Goal: Information Seeking & Learning: Compare options

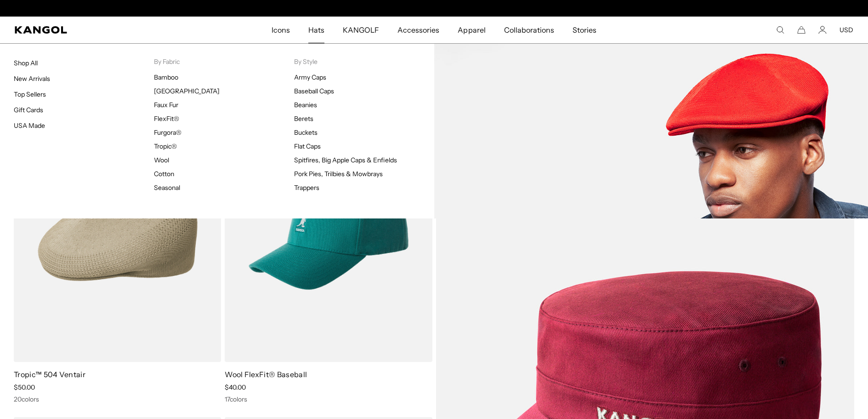
scroll to position [0, 189]
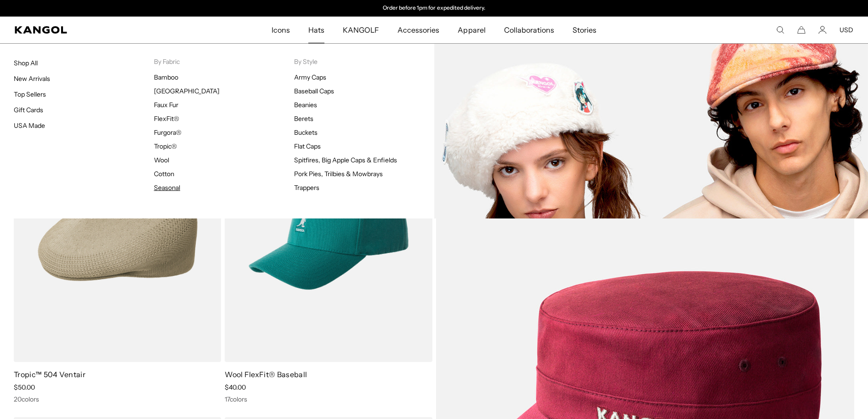
click at [162, 187] on link "Seasonal" at bounding box center [167, 187] width 26 height 8
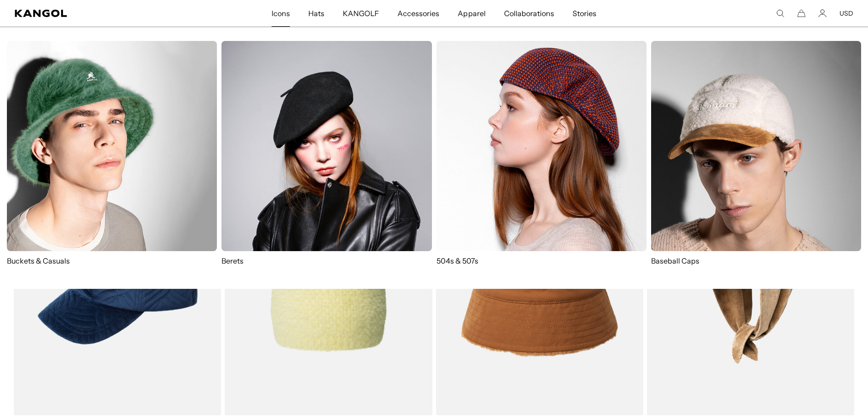
click at [279, 15] on span "Icons" at bounding box center [281, 13] width 18 height 27
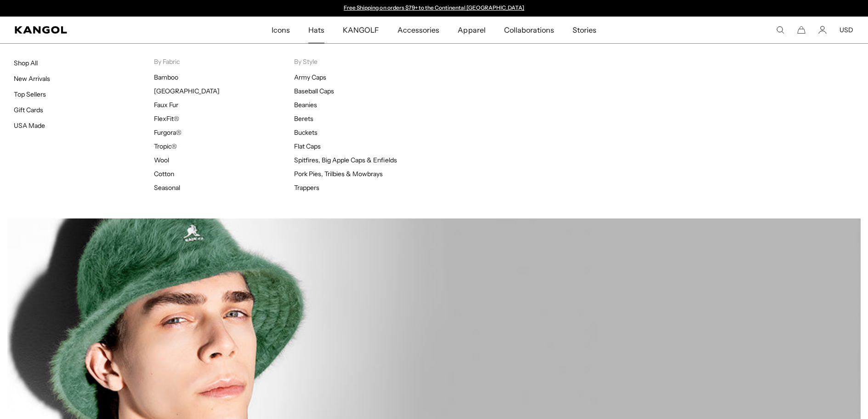
click at [315, 28] on span "Hats" at bounding box center [316, 30] width 16 height 27
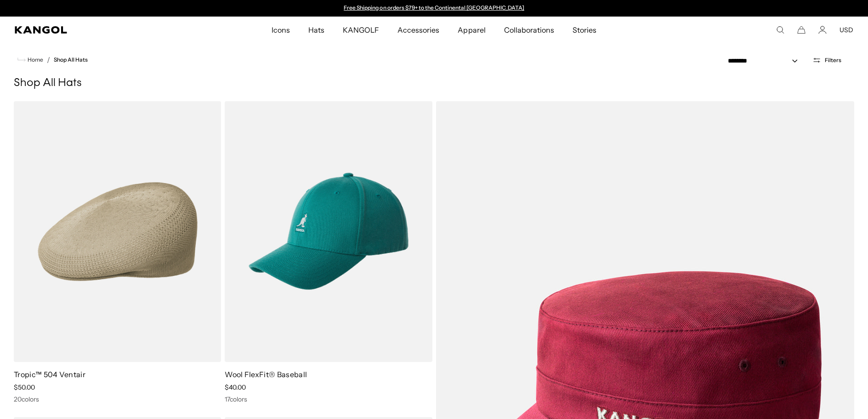
click at [202, 67] on nav "Home / Shop All Hats" at bounding box center [434, 59] width 868 height 33
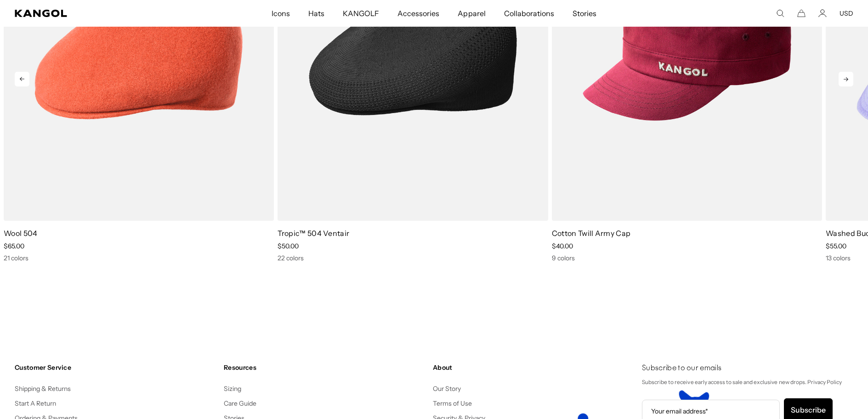
click at [388, 101] on img "2 of 10" at bounding box center [413, 51] width 270 height 340
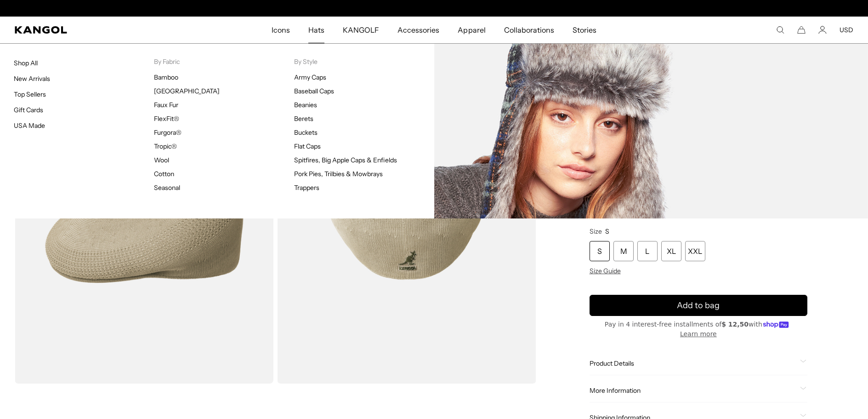
scroll to position [0, 189]
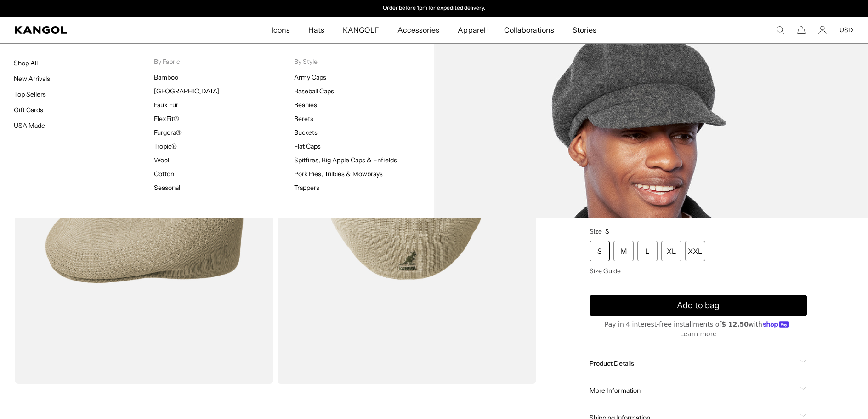
click at [323, 163] on link "Spitfires, Big Apple Caps & Enfields" at bounding box center [345, 160] width 103 height 8
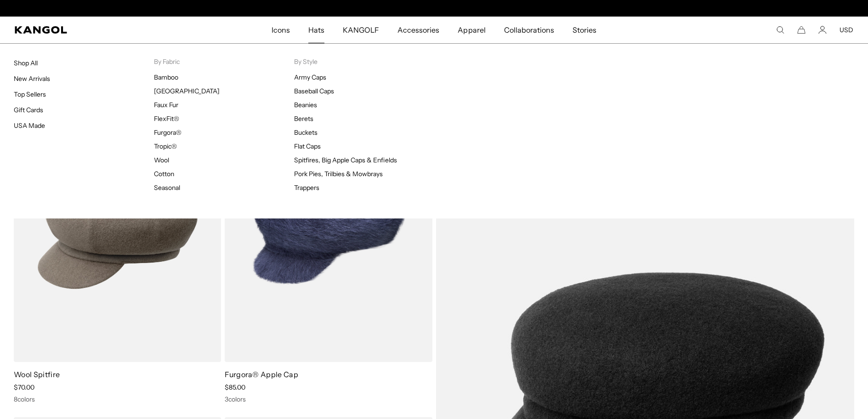
scroll to position [0, 189]
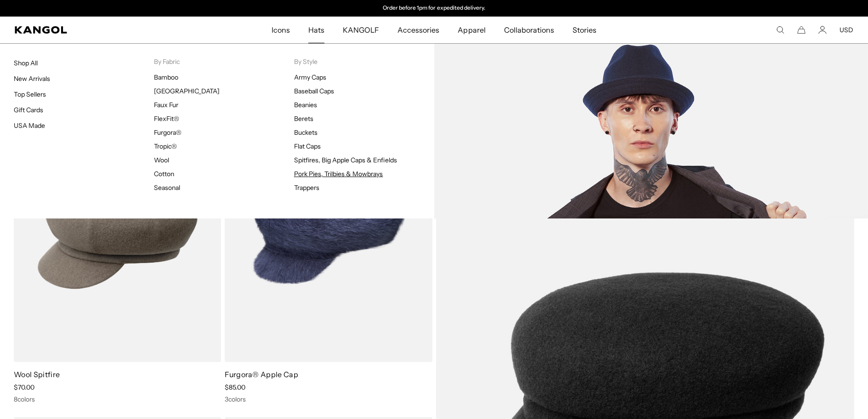
click at [333, 175] on link "Pork Pies, Trilbies & Mowbrays" at bounding box center [338, 174] width 89 height 8
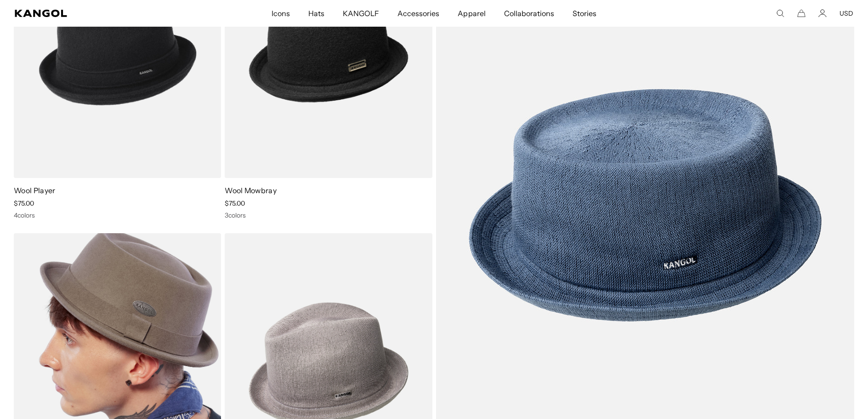
click at [135, 330] on img at bounding box center [117, 363] width 207 height 261
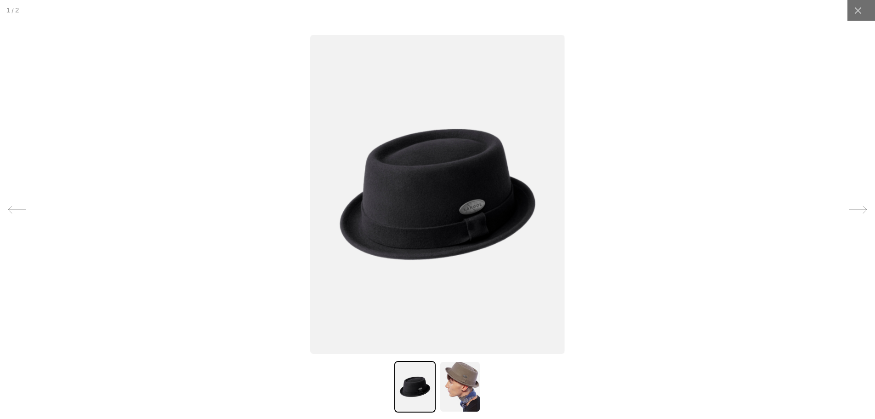
click at [430, 190] on img at bounding box center [437, 193] width 255 height 319
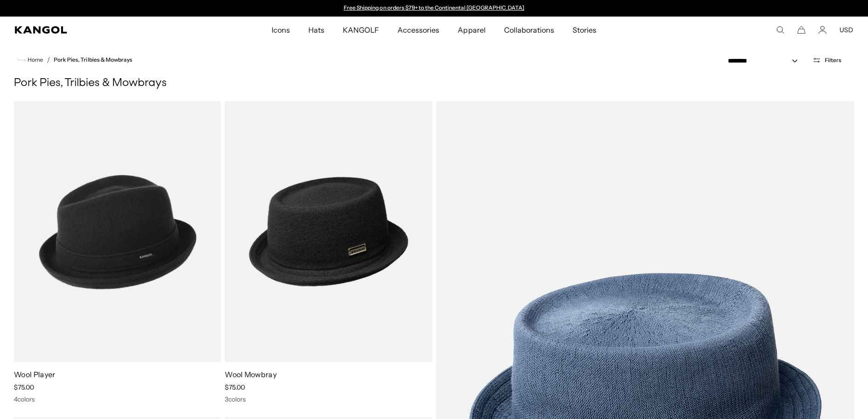
scroll to position [184, 0]
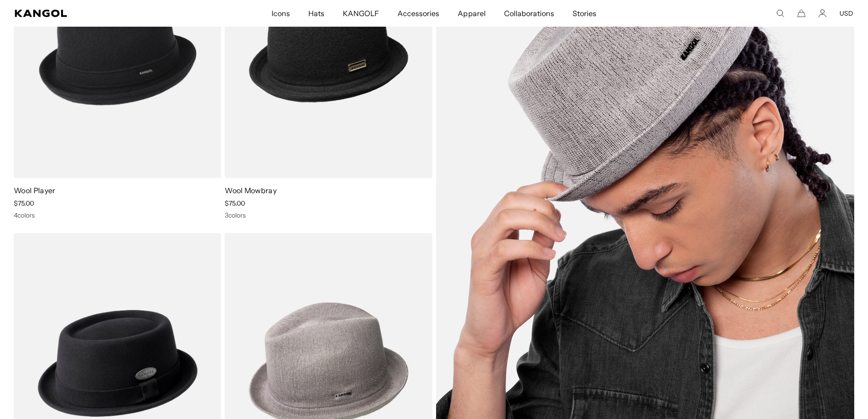
click at [785, 208] on img at bounding box center [645, 205] width 419 height 576
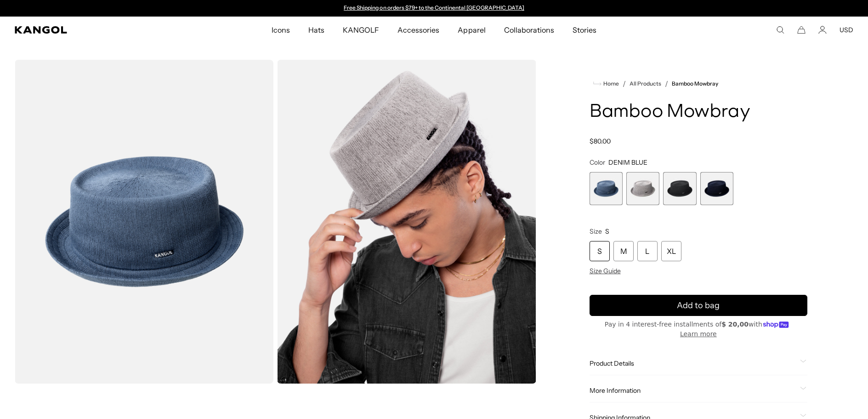
click at [718, 188] on span "4 of 4" at bounding box center [717, 188] width 33 height 33
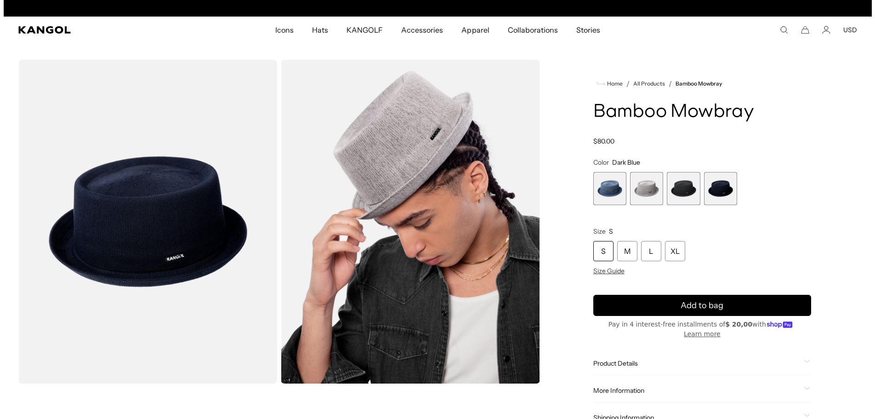
scroll to position [0, 189]
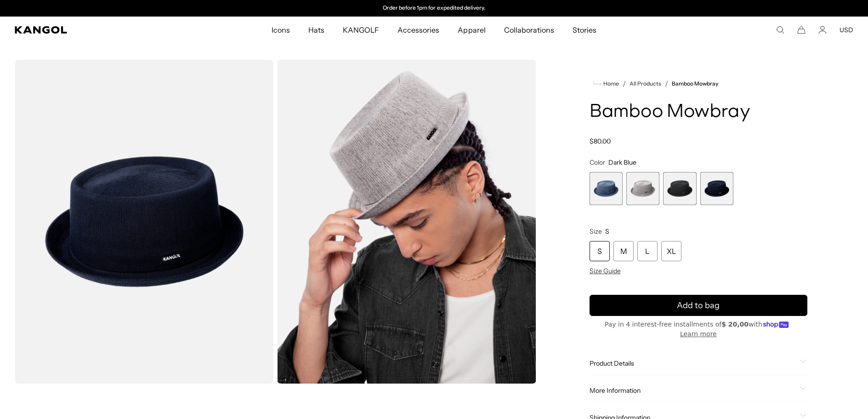
click at [204, 210] on img "Gallery Viewer" at bounding box center [144, 222] width 259 height 324
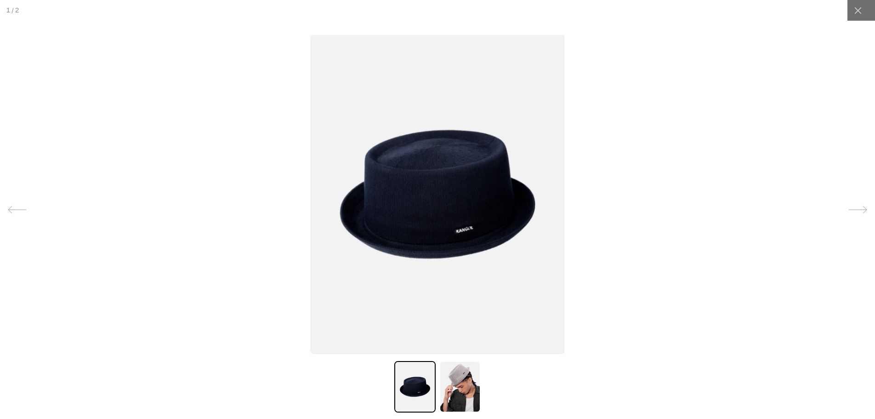
click at [384, 202] on img at bounding box center [437, 193] width 255 height 319
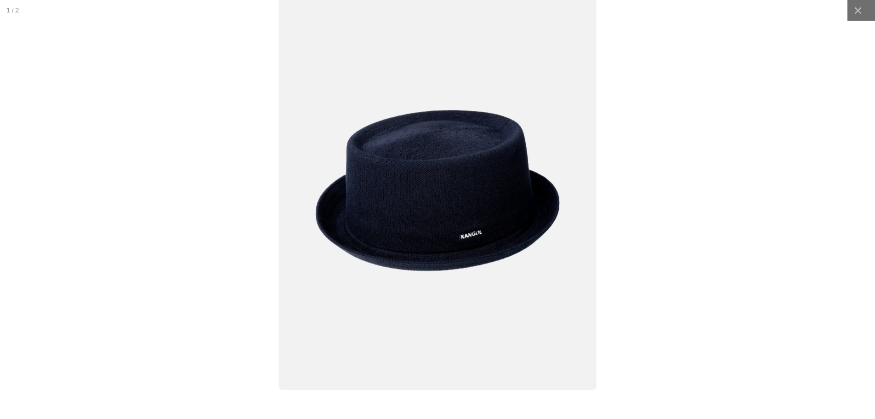
scroll to position [0, 0]
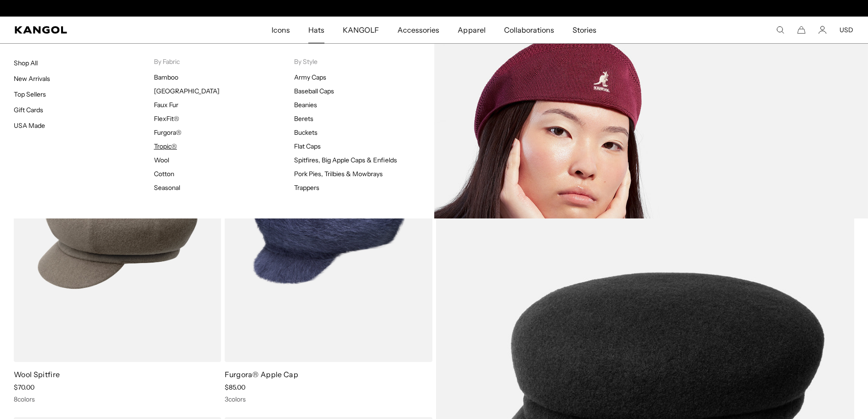
scroll to position [0, 189]
click at [164, 146] on link "Tropic®" at bounding box center [165, 146] width 23 height 8
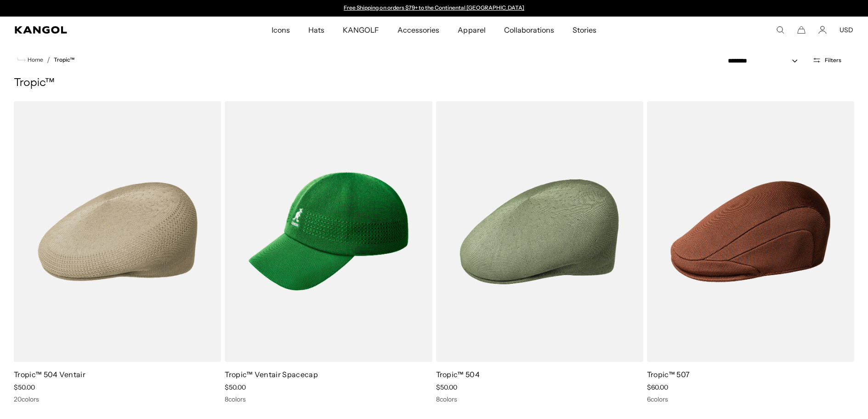
click at [825, 59] on button "Filters" at bounding box center [827, 60] width 40 height 8
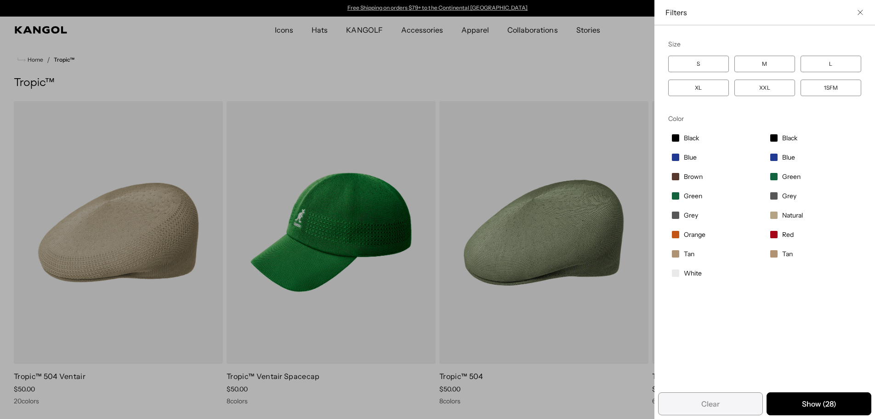
click at [273, 29] on div "Close filters list" at bounding box center [437, 209] width 875 height 419
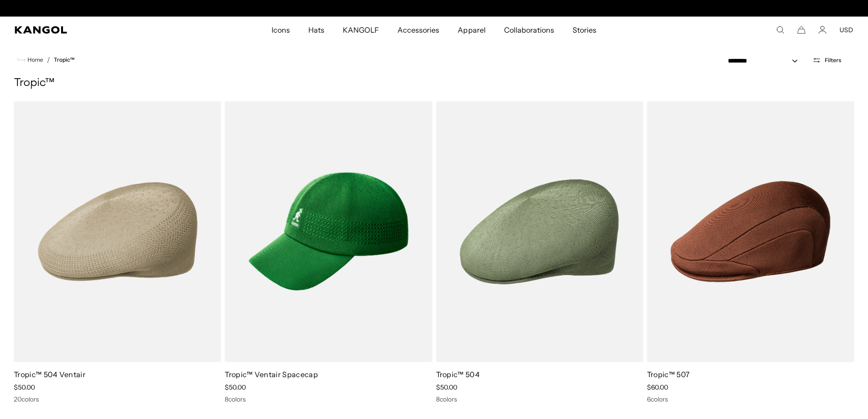
scroll to position [0, 189]
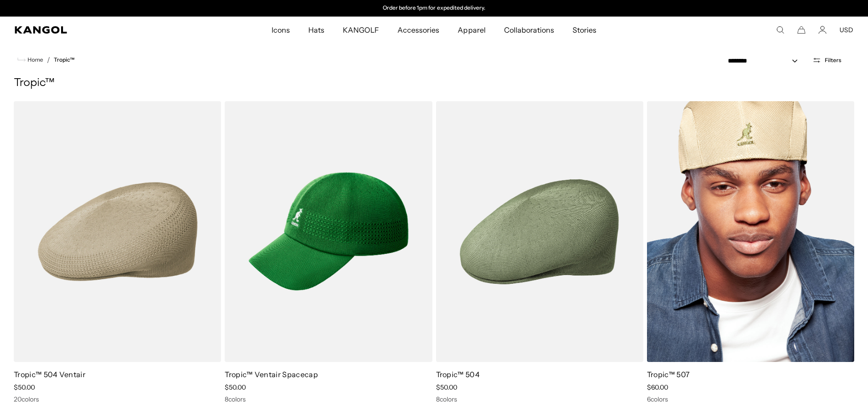
click at [848, 388] on div "Sale Price $60.00" at bounding box center [750, 387] width 207 height 8
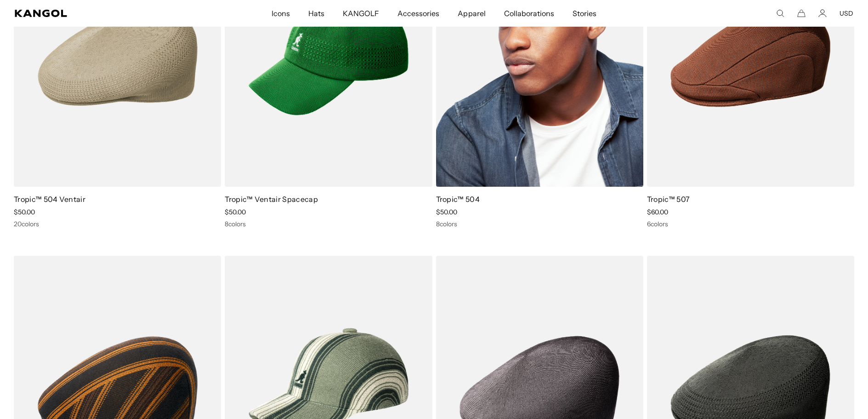
click at [615, 110] on img at bounding box center [539, 56] width 207 height 261
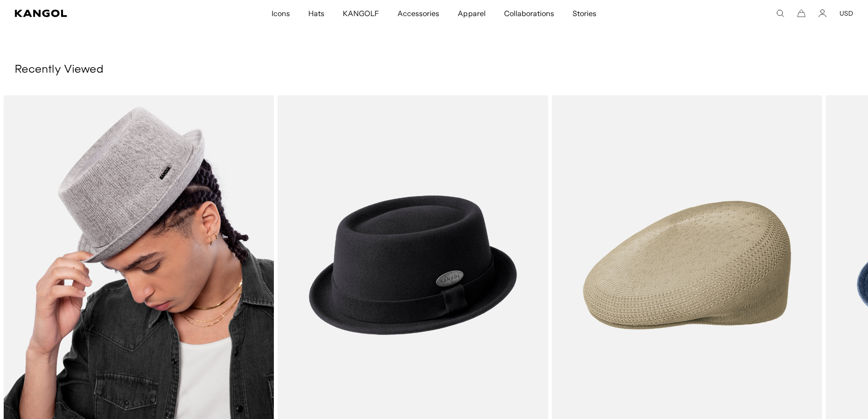
click at [111, 224] on img "1 of 3" at bounding box center [139, 265] width 270 height 340
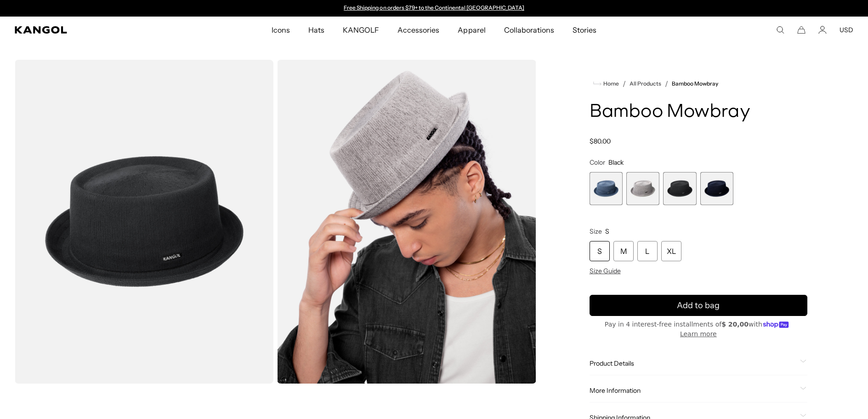
click at [130, 203] on img "Gallery Viewer" at bounding box center [144, 222] width 259 height 324
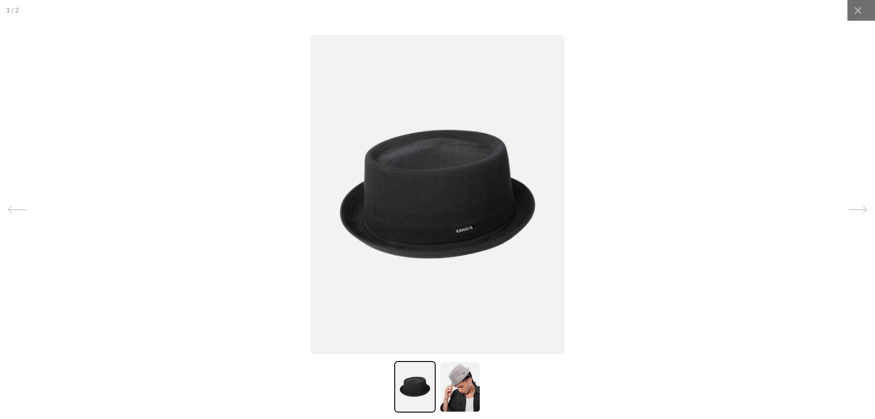
scroll to position [0, 189]
click at [370, 216] on img at bounding box center [437, 193] width 255 height 319
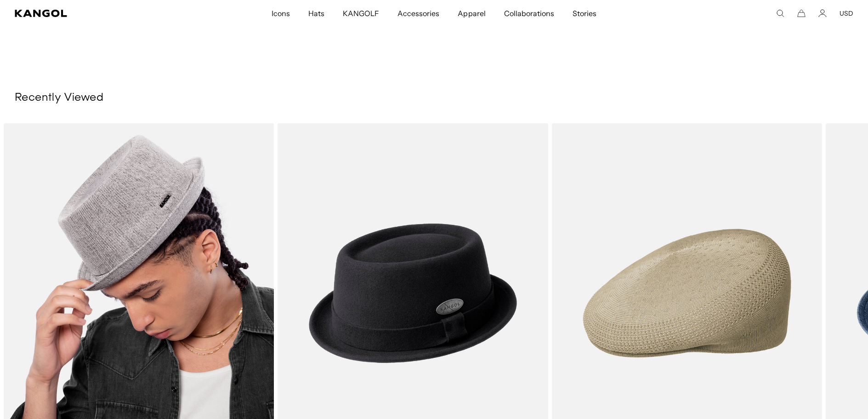
click at [145, 282] on img "1 of 3" at bounding box center [139, 293] width 270 height 340
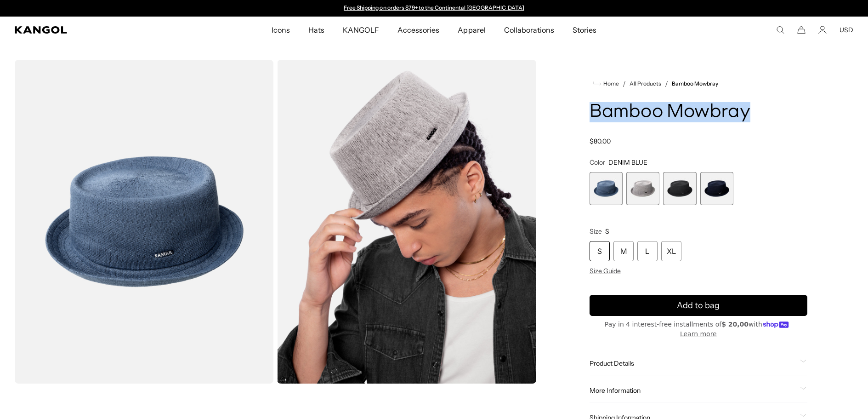
click at [583, 108] on div "Home / All Products / Bamboo Mowbray Bamboo Mowbray Regular price $80.00 Regula…" at bounding box center [699, 254] width 310 height 388
